Goal: Information Seeking & Learning: Find specific fact

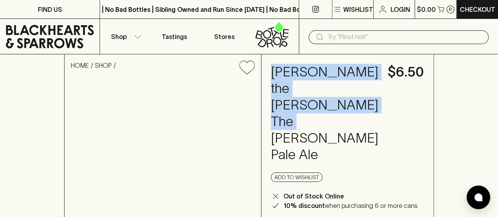
drag, startPoint x: 300, startPoint y: 73, endPoint x: 343, endPoint y: 141, distance: 79.7
click at [343, 141] on h4 "[PERSON_NAME] the [PERSON_NAME] The [PERSON_NAME] Pale Ale" at bounding box center [325, 113] width 108 height 99
copy h4 "[PERSON_NAME] the [PERSON_NAME] The [PERSON_NAME] Pale Ale"
drag, startPoint x: 299, startPoint y: 73, endPoint x: 345, endPoint y: 139, distance: 81.2
click at [345, 139] on h4 "[PERSON_NAME] the [PERSON_NAME] The [PERSON_NAME] Pale Ale" at bounding box center [325, 113] width 108 height 99
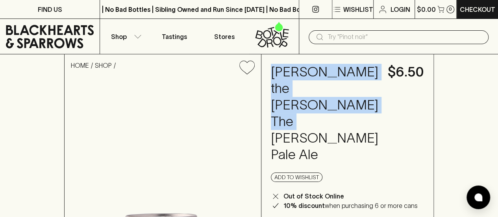
copy h4 "[PERSON_NAME] the [PERSON_NAME] The [PERSON_NAME] Pale Ale"
